Goal: Transaction & Acquisition: Purchase product/service

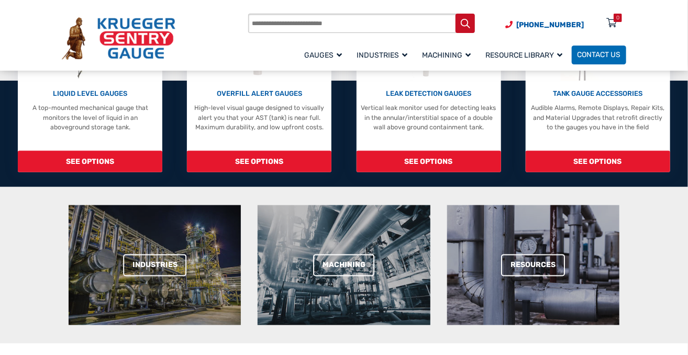
scroll to position [314, 0]
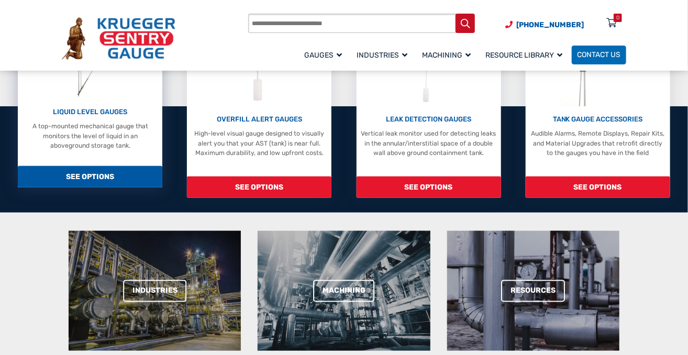
click at [105, 182] on span "SEE OPTIONS" at bounding box center [90, 176] width 144 height 21
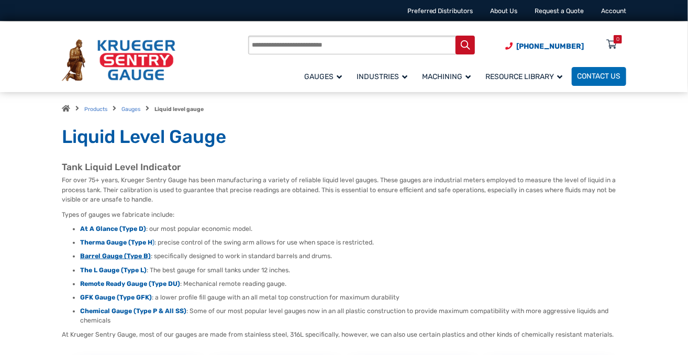
click at [103, 256] on strong "Barrel Gauge (Type B)" at bounding box center [115, 255] width 71 height 7
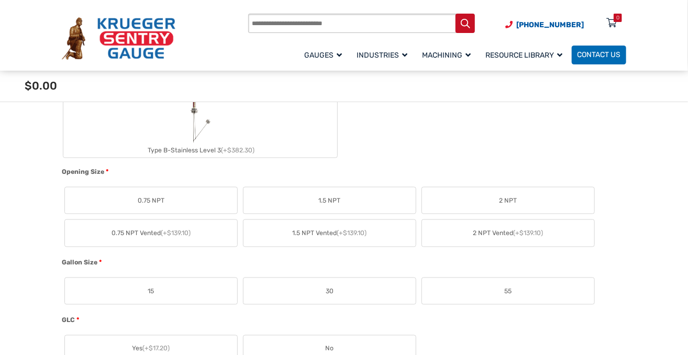
scroll to position [523, 0]
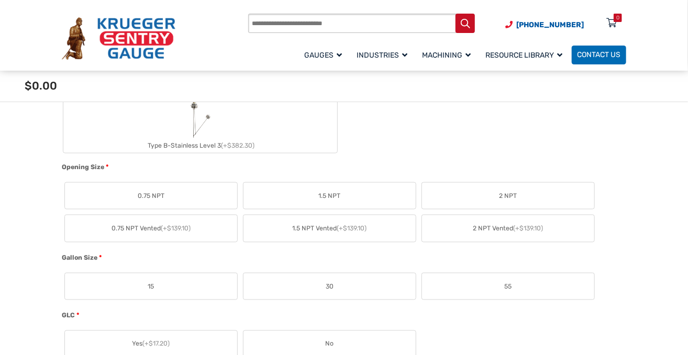
click at [143, 191] on span "0.75 NPT" at bounding box center [151, 195] width 27 height 9
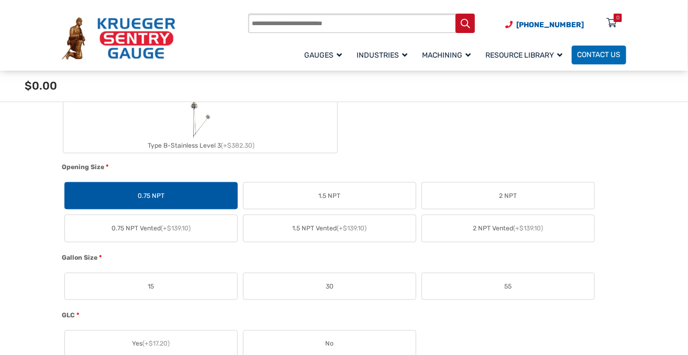
click at [513, 276] on label "55" at bounding box center [508, 286] width 172 height 27
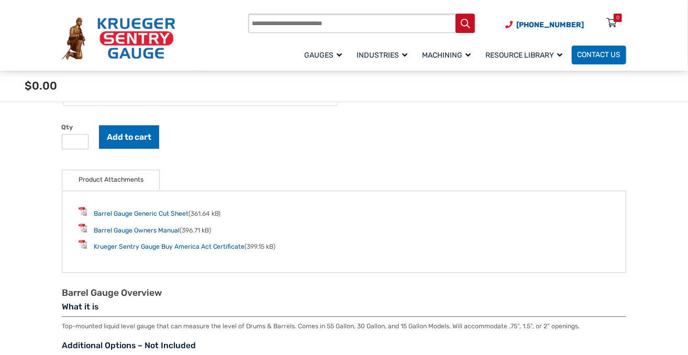
scroll to position [1204, 0]
click at [125, 210] on link "Barrel Gauge Generic Cut Sheet" at bounding box center [141, 213] width 95 height 7
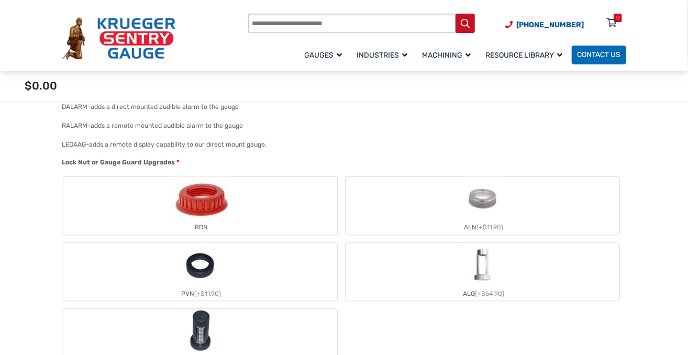
scroll to position [942, 0]
